Goal: Information Seeking & Learning: Learn about a topic

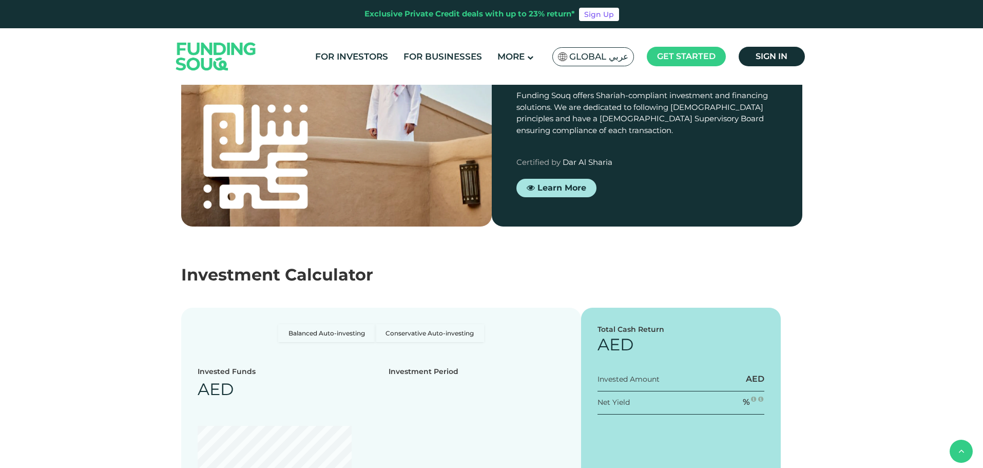
scroll to position [1181, 0]
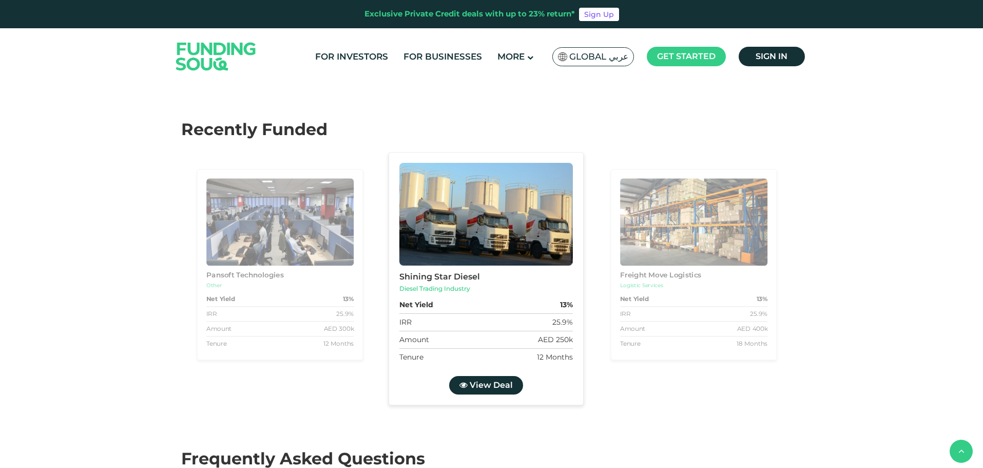
type tc-range-slider "4"
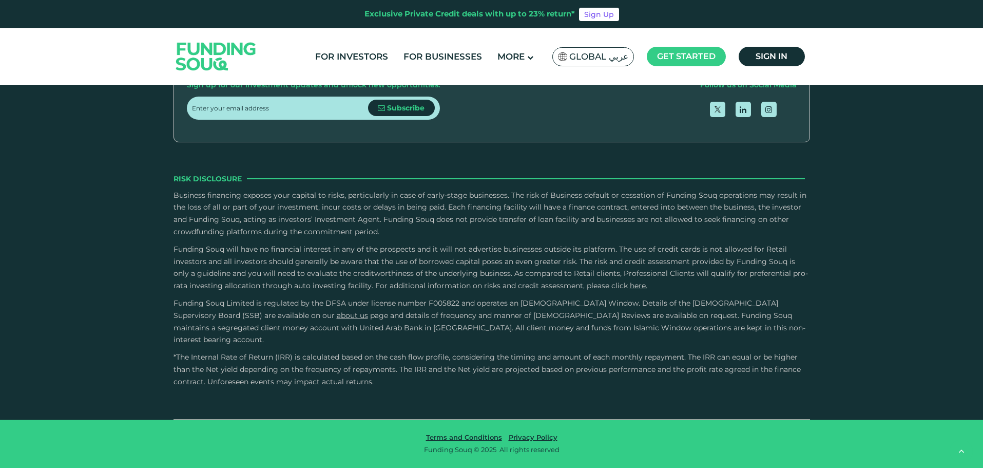
scroll to position [2909, 0]
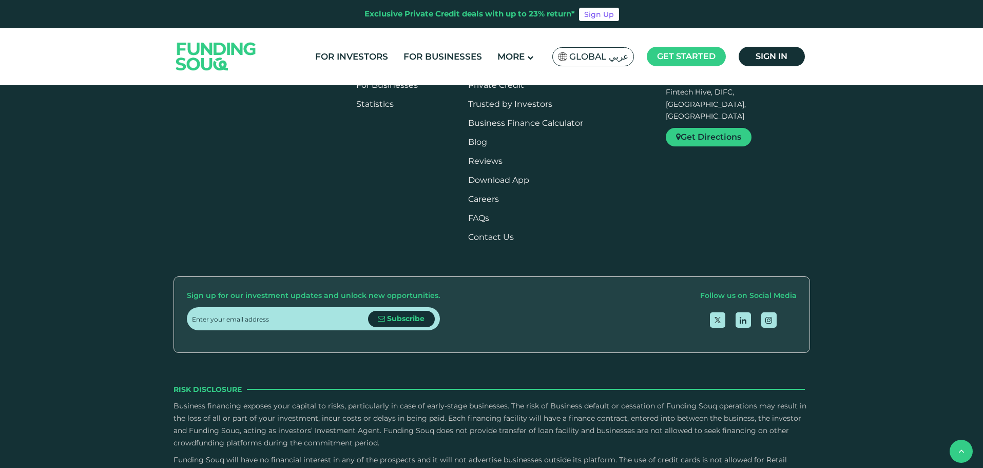
scroll to position [657, 0]
click at [510, 51] on link "Credit Scoring" at bounding box center [497, 46] width 59 height 10
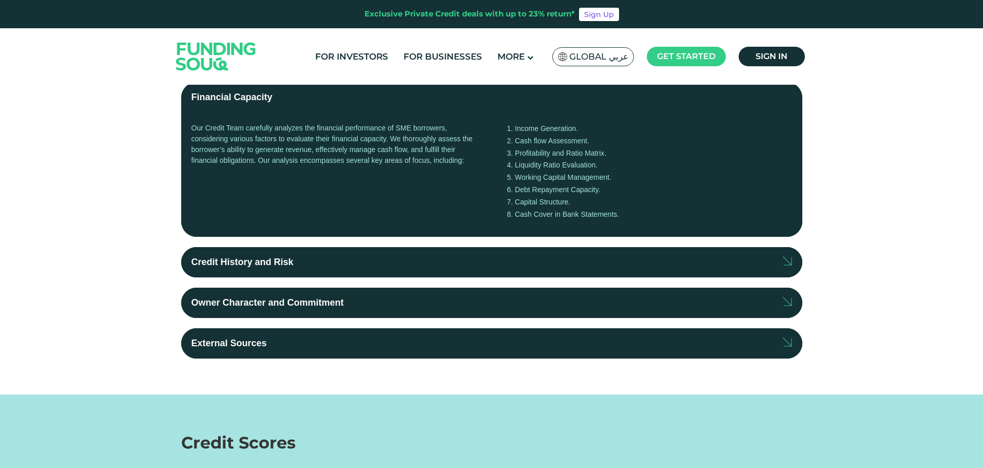
scroll to position [246, 0]
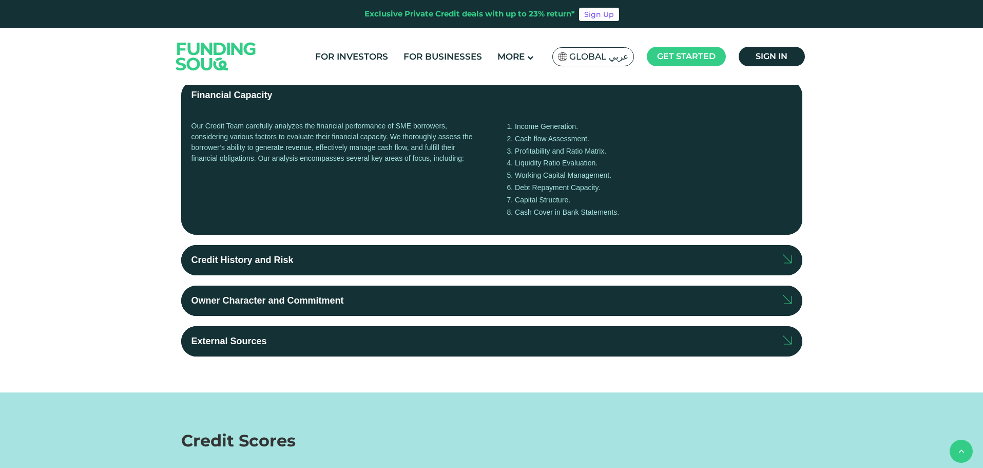
click at [295, 259] on label "Credit History and Risk" at bounding box center [491, 260] width 621 height 30
click at [0, 0] on input "Credit History and Risk" at bounding box center [0, 0] width 0 height 0
